Goal: Task Accomplishment & Management: Use online tool/utility

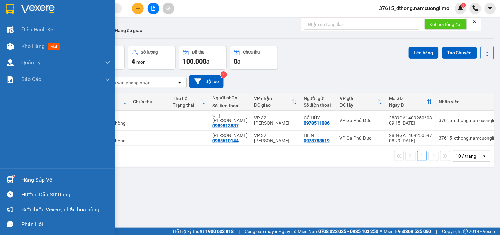
click at [8, 8] on img at bounding box center [10, 9] width 9 height 10
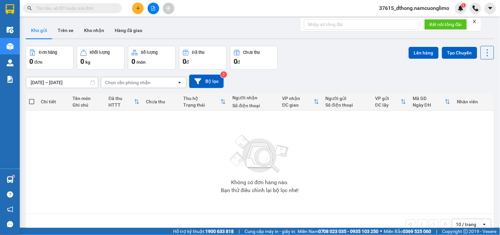
click at [140, 6] on icon "plus" at bounding box center [138, 8] width 5 height 5
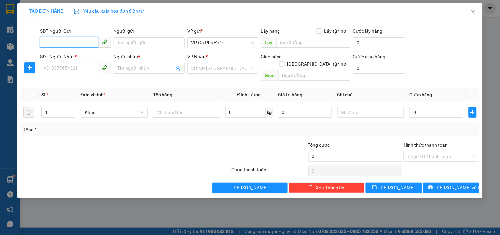
click at [85, 44] on input "SĐT Người Gửi" at bounding box center [69, 42] width 58 height 11
click at [88, 57] on div "0888861678 - PHƯƠNG" at bounding box center [75, 55] width 63 height 7
type input "0888861678"
type input "PHƯƠNG"
type input "0888861678"
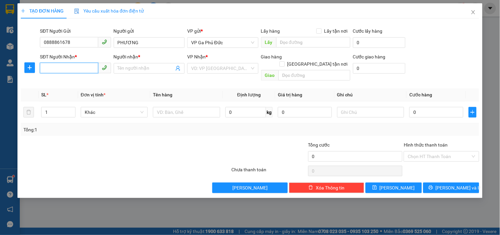
click at [84, 67] on input "SĐT Người Nhận *" at bounding box center [69, 68] width 58 height 11
click at [83, 91] on div "0974611668 - THÁI" at bounding box center [75, 91] width 63 height 7
type input "0974611668"
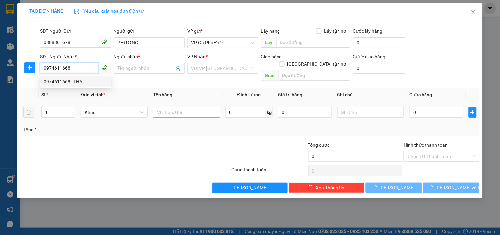
type input "THÁI"
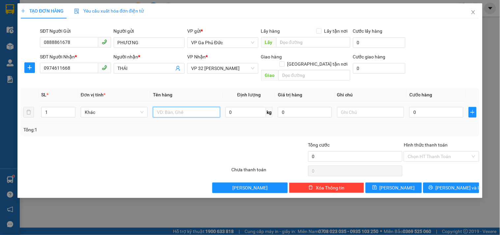
click at [196, 107] on input "text" at bounding box center [186, 112] width 67 height 11
type input "MÃU"
click at [442, 107] on input "0" at bounding box center [436, 112] width 54 height 11
type input "5"
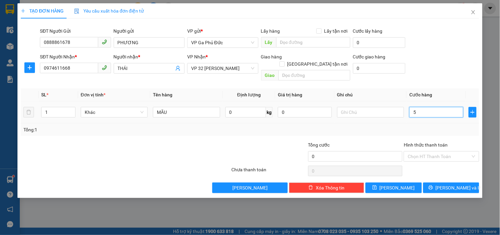
type input "5"
type input "50"
type input "50.000"
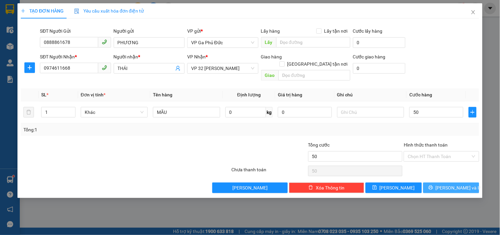
type input "50.000"
click at [447, 184] on span "[PERSON_NAME] và In" at bounding box center [458, 187] width 46 height 7
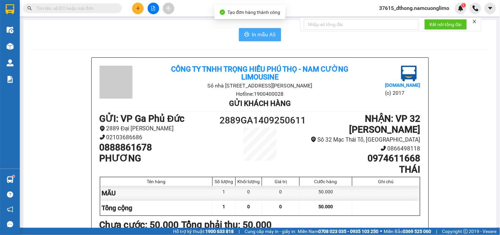
click at [260, 32] on span "In mẫu A5" at bounding box center [264, 34] width 24 height 8
